Goal: Information Seeking & Learning: Understand process/instructions

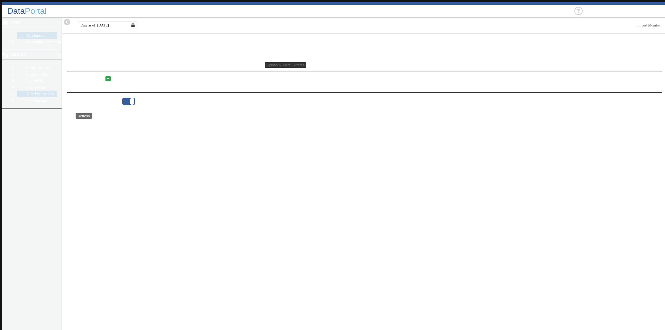
click at [27, 91] on link "View Pipeline Info" at bounding box center [37, 94] width 40 height 6
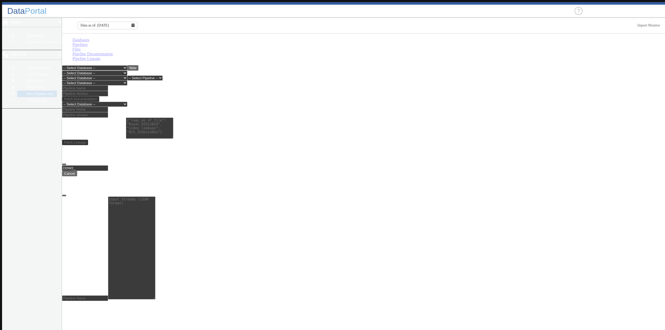
click at [127, 81] on select "-- Select Database -- DDW2_DENIS2_API_DEV DDW2_DENIS3_API_DEV DDW2_DENIS4_API_D…" at bounding box center [94, 83] width 65 height 5
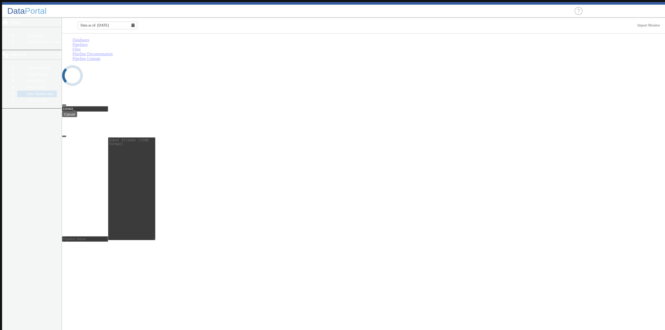
select select "7: Object"
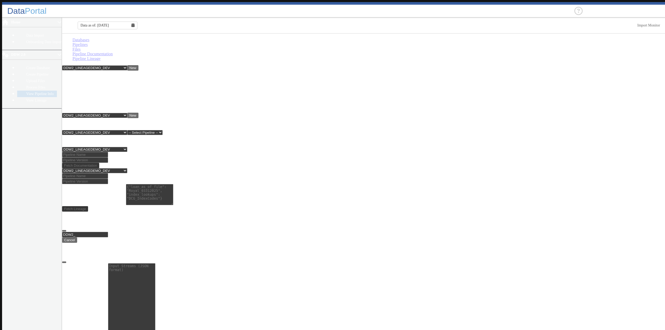
click at [82, 152] on input at bounding box center [85, 154] width 46 height 5
type input "lineagedemo"
click at [108, 157] on input at bounding box center [85, 159] width 46 height 5
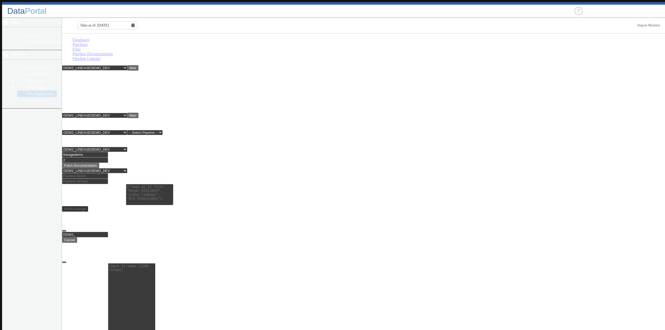
type input "2"
click at [133, 142] on main "Databases Pipelines Files Pipeline Documentation Pipeline Lineage -- Select Dat…" at bounding box center [364, 183] width 605 height 299
click at [99, 163] on button "Fetch Documentation" at bounding box center [80, 165] width 37 height 5
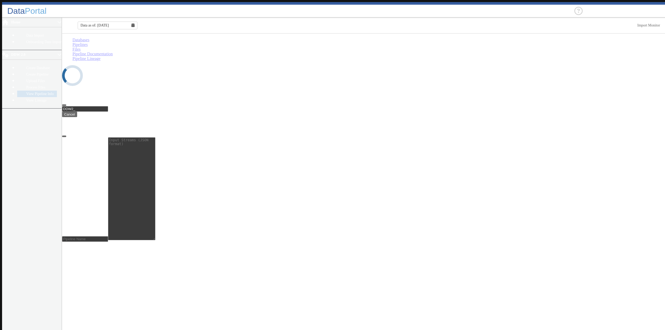
select select "7: Object"
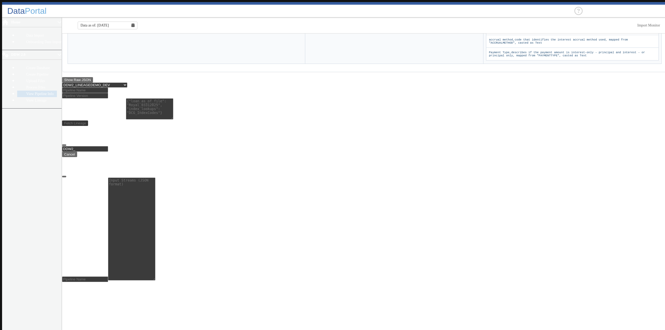
scroll to position [1110, 0]
click at [80, 83] on button "Show Raw JSON" at bounding box center [77, 79] width 31 height 5
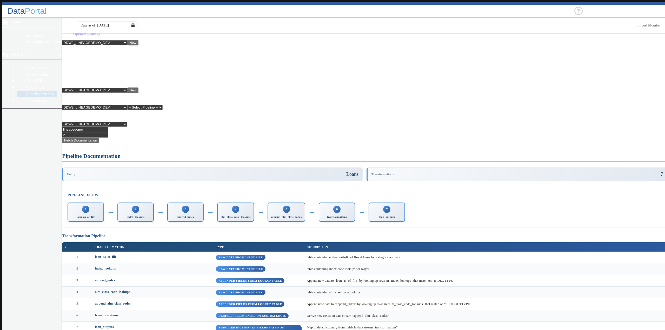
scroll to position [0, 0]
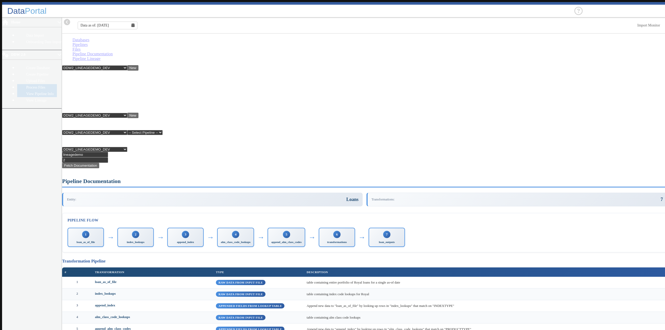
click at [17, 84] on link "Process Files" at bounding box center [37, 87] width 40 height 6
click at [26, 78] on link "Upload Files" at bounding box center [37, 81] width 40 height 6
click at [17, 97] on link "View Lineage" at bounding box center [37, 100] width 40 height 6
click at [28, 91] on link "View Pipeline Info" at bounding box center [37, 94] width 40 height 6
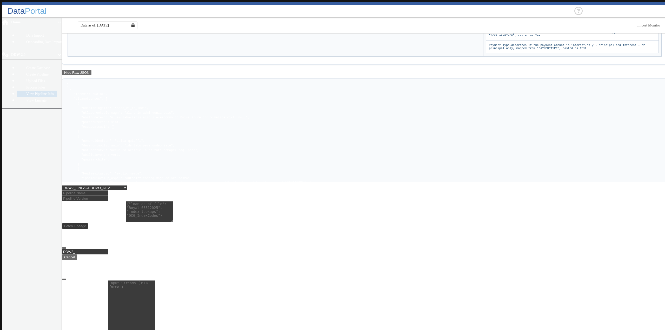
scroll to position [1220, 0]
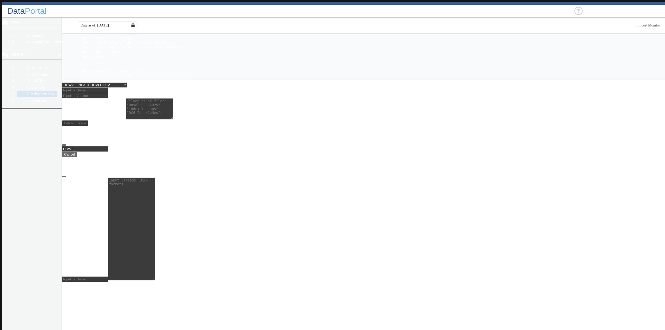
click at [105, 79] on pre at bounding box center [364, 28] width 605 height 104
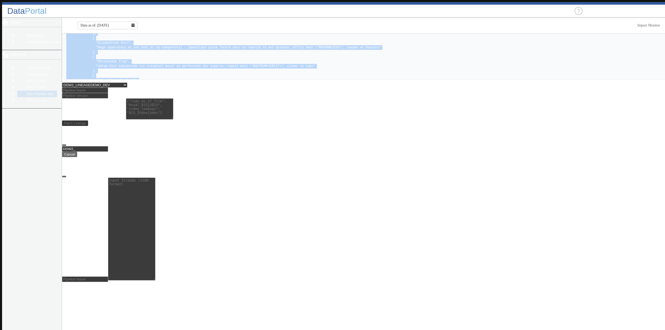
scroll to position [1994, 0]
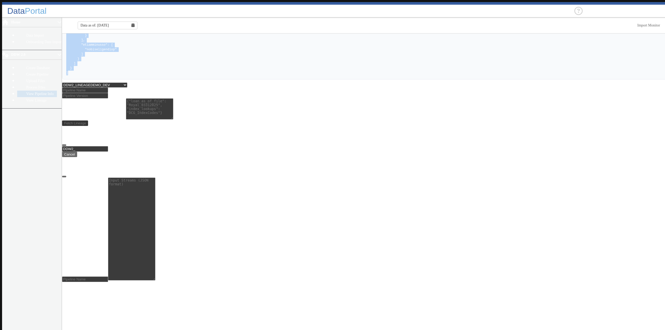
drag, startPoint x: 68, startPoint y: 225, endPoint x: 241, endPoint y: 318, distance: 195.9
click at [241, 79] on pre at bounding box center [364, 28] width 605 height 104
copy pre "{ "entity": "Loans", "documentation": [ { "transformation": "loan_as_of_file", …"
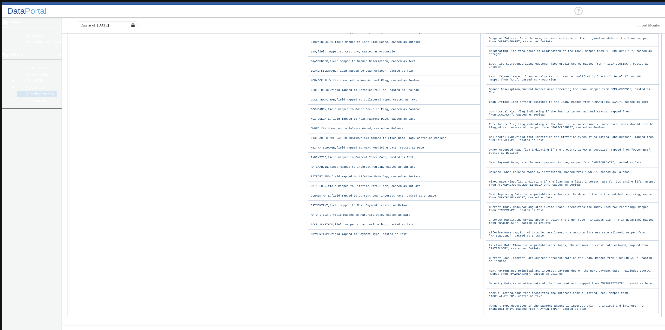
scroll to position [674, 0]
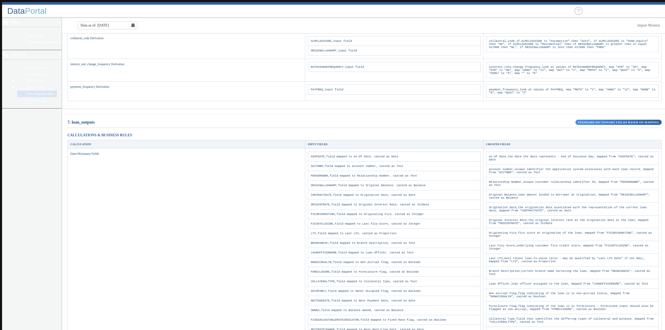
click at [430, 214] on main "Databases Pipelines Files Pipeline Documentation Pipeline Lineage -- Select Dat…" at bounding box center [364, 161] width 605 height 1597
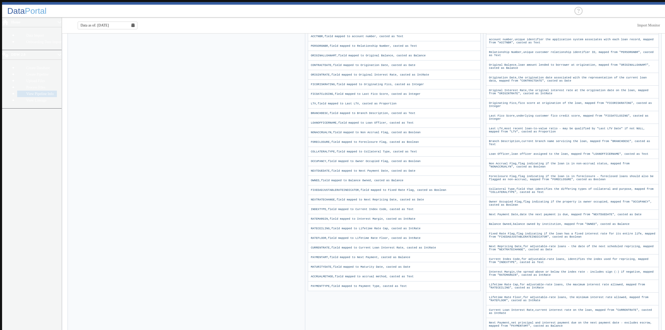
click at [134, 281] on td "Data-Dictionary Fields" at bounding box center [186, 193] width 237 height 351
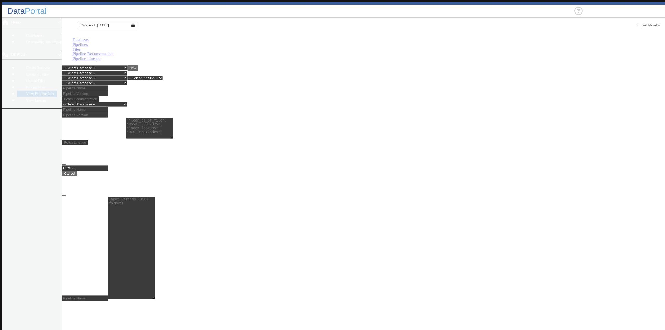
click at [127, 81] on select "-- Select Database -- DDW2_DENIS2_API_DEV DDW2_DENIS3_API_DEV DDW2_DENIS4_API_D…" at bounding box center [94, 83] width 65 height 5
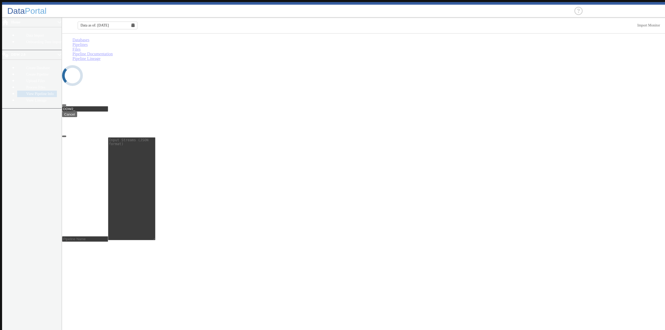
select select "7: Object"
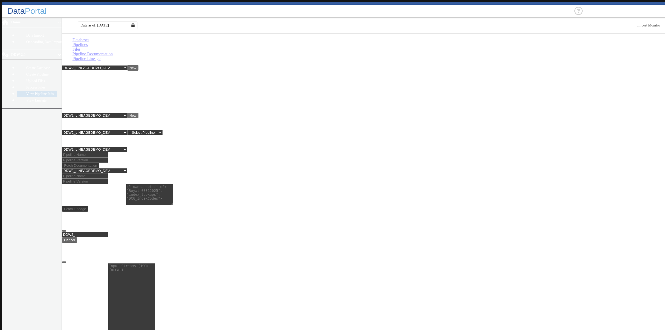
click at [103, 152] on input at bounding box center [85, 154] width 46 height 5
type input "lineagedemo"
click at [108, 157] on input at bounding box center [85, 159] width 46 height 5
type input "2"
click at [99, 163] on button "Fetch Documentation" at bounding box center [80, 165] width 37 height 5
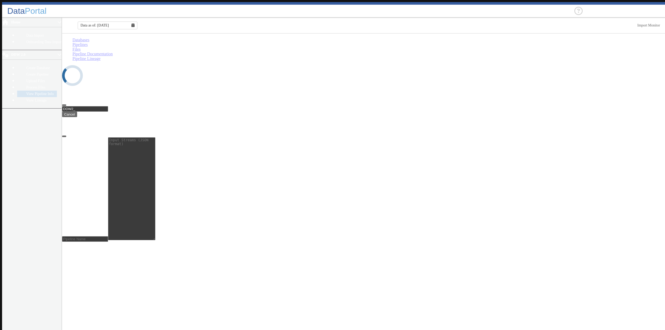
select select "7: Object"
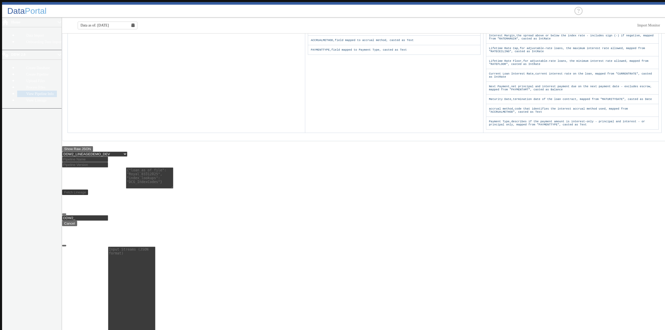
scroll to position [1191, 0]
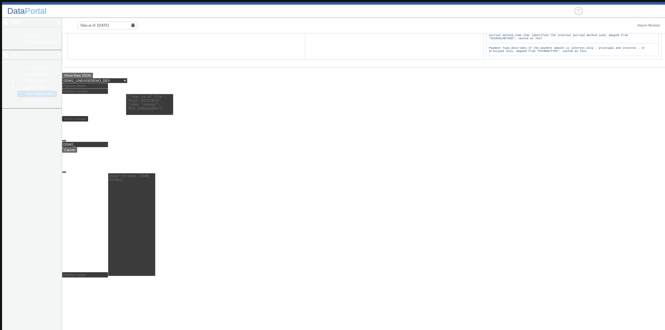
click at [84, 78] on button "Show Raw JSON" at bounding box center [77, 75] width 31 height 5
click at [221, 75] on pre at bounding box center [364, 23] width 605 height 104
click at [249, 75] on pre at bounding box center [364, 23] width 605 height 104
click at [257, 75] on pre at bounding box center [364, 23] width 605 height 104
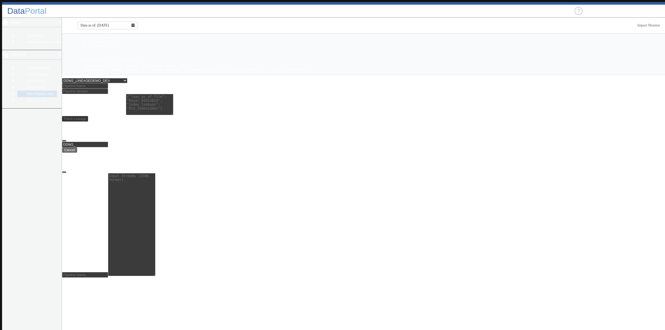
click at [182, 75] on pre at bounding box center [364, 23] width 605 height 104
drag, startPoint x: 119, startPoint y: 230, endPoint x: 122, endPoint y: 247, distance: 17.8
click at [122, 75] on pre at bounding box center [364, 23] width 605 height 104
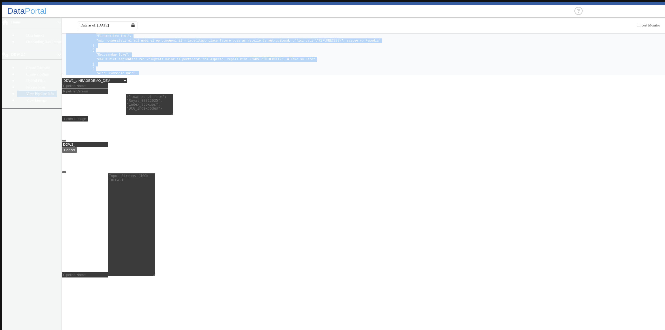
scroll to position [1994, 0]
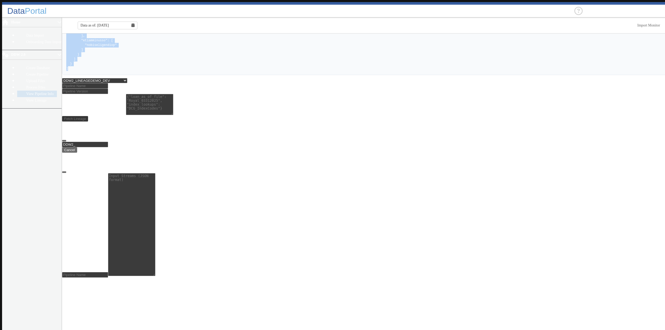
drag, startPoint x: 68, startPoint y: 227, endPoint x: 345, endPoint y: 342, distance: 300.6
click at [345, 330] on html "Data Portal 00DanaBankQAserver Home Data Import Onboarding Data Import DDW 2.0 …" at bounding box center [332, 167] width 665 height 334
copy pre "[ { "entity": "Loans", "documentation": [ { "transformation": "loan_as_of_file"…"
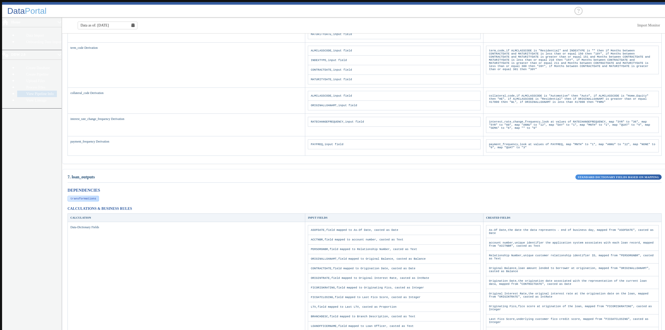
scroll to position [547, 0]
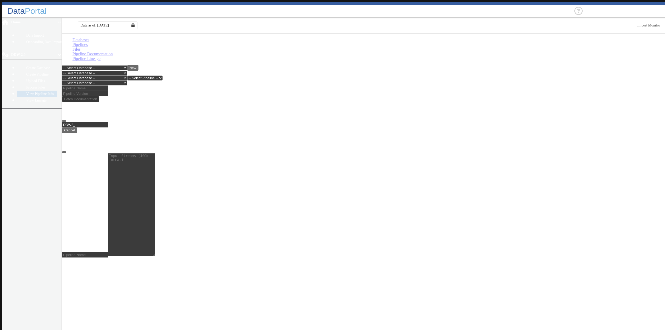
click at [127, 81] on select "-- Select Database -- DDW2_DENIS2_API_DEV DDW2_DENIS3_API_DEV DDW2_DENIS4_API_D…" at bounding box center [94, 83] width 65 height 5
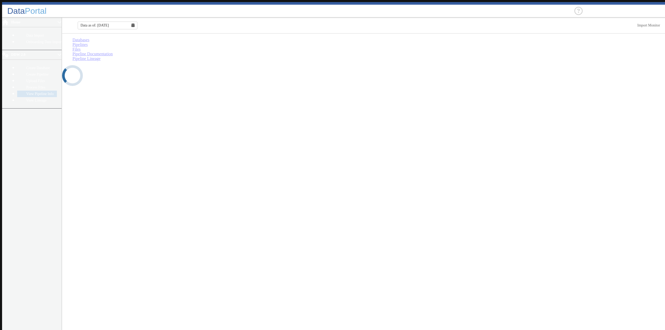
select select "7: Object"
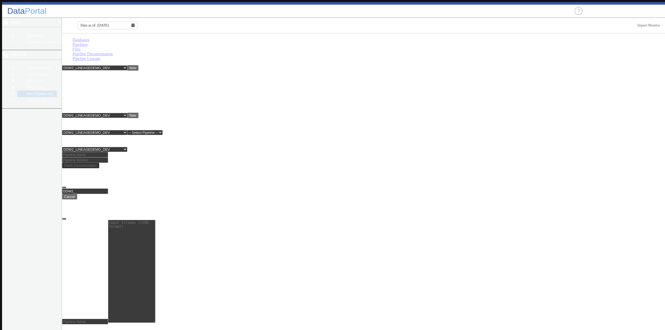
click at [97, 152] on input at bounding box center [85, 154] width 46 height 5
type input "lineagedemo"
click at [108, 157] on input at bounding box center [85, 159] width 46 height 5
type input "2"
click at [99, 163] on button "Fetch Documentation" at bounding box center [80, 165] width 37 height 5
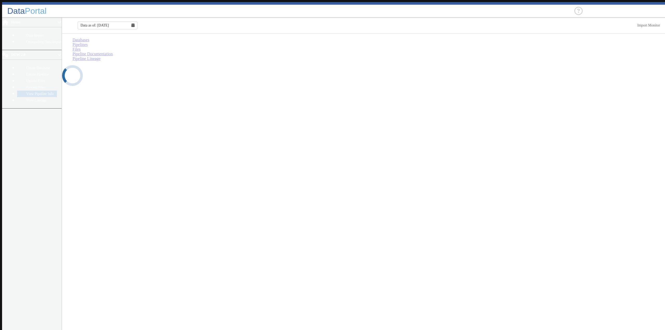
select select "7: Object"
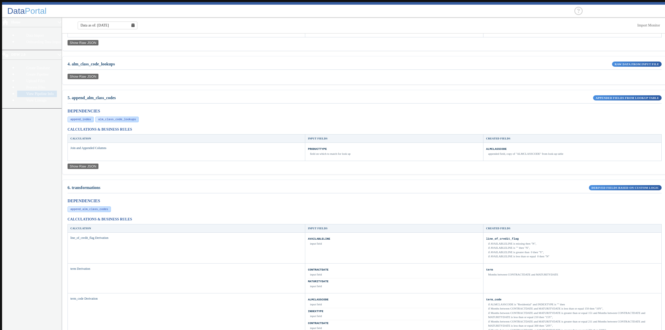
scroll to position [602, 0]
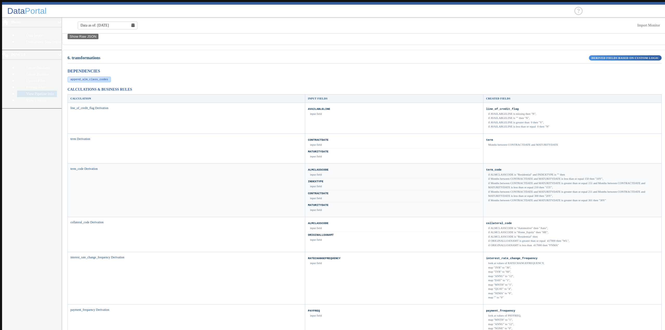
click at [486, 179] on div "if ALMCLASSCODE is "Residential" and INDEXTYPE is "" then if Months between CON…" at bounding box center [572, 187] width 173 height 30
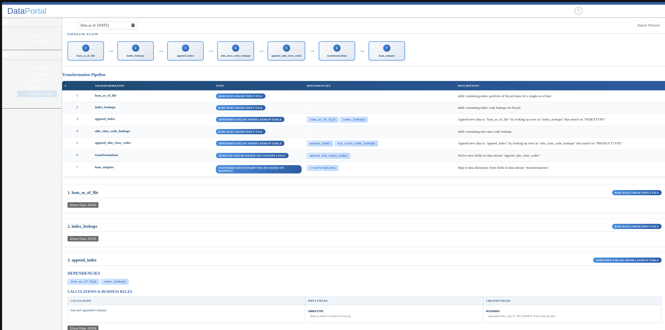
scroll to position [83, 0]
